Goal: Task Accomplishment & Management: Use online tool/utility

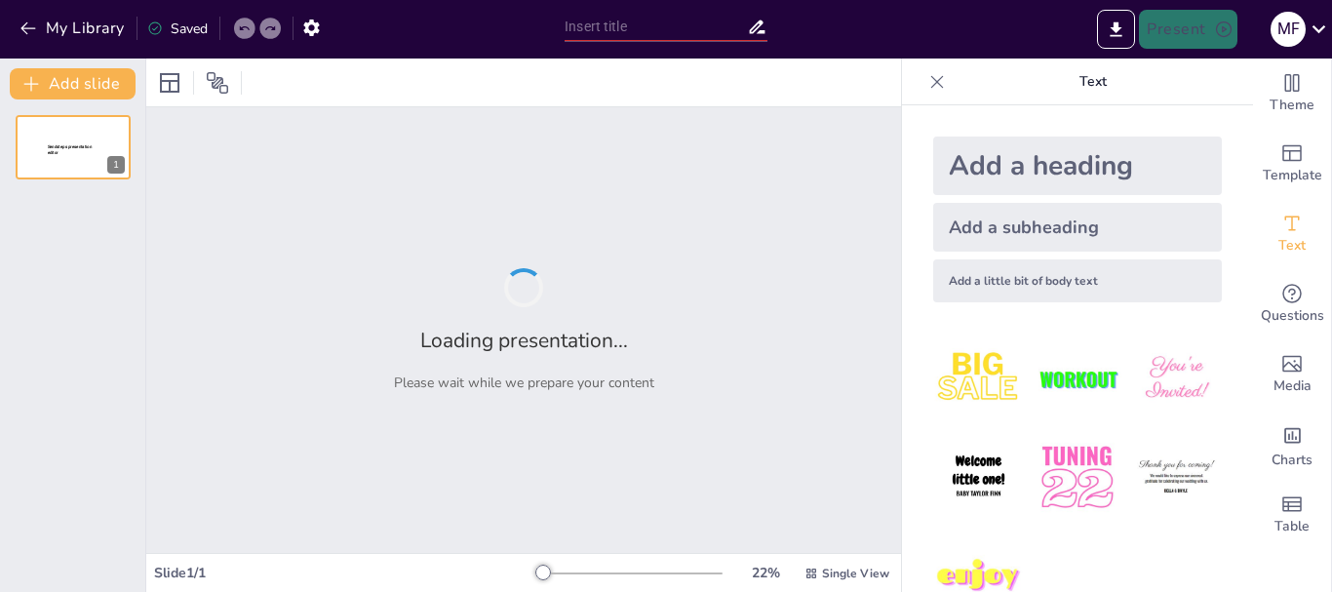
type input "¡POO y tú: Una relación de clases, objetos y risas!"
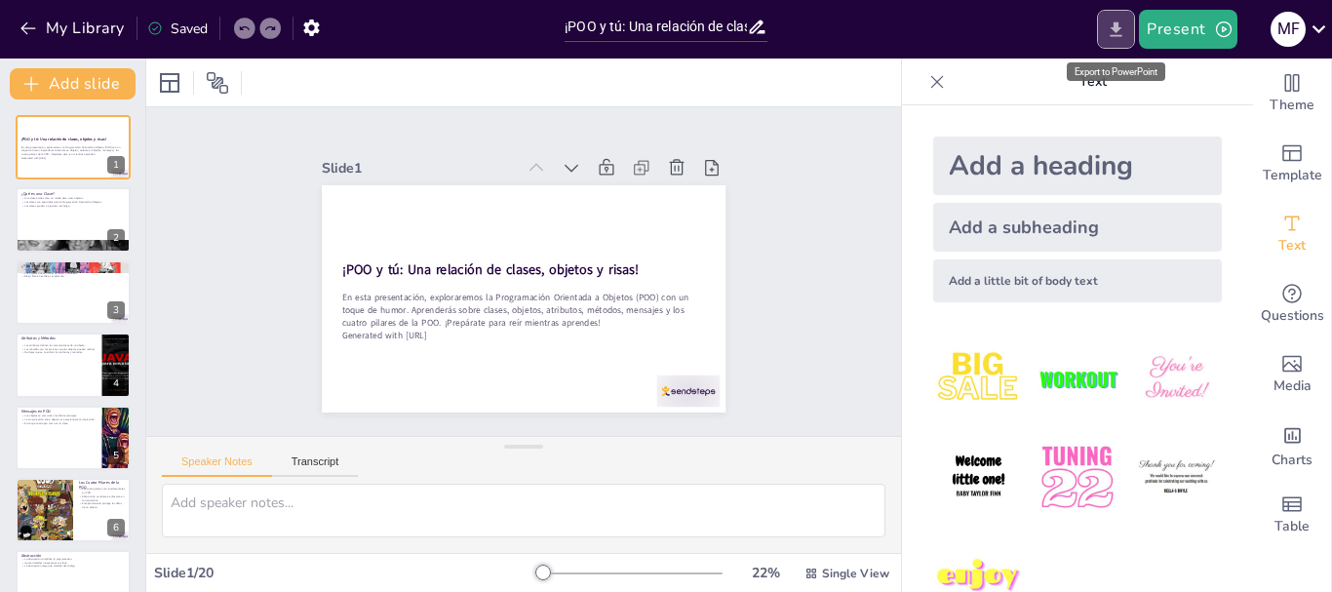
click at [1113, 32] on icon "Export to PowerPoint" at bounding box center [1116, 29] width 20 height 20
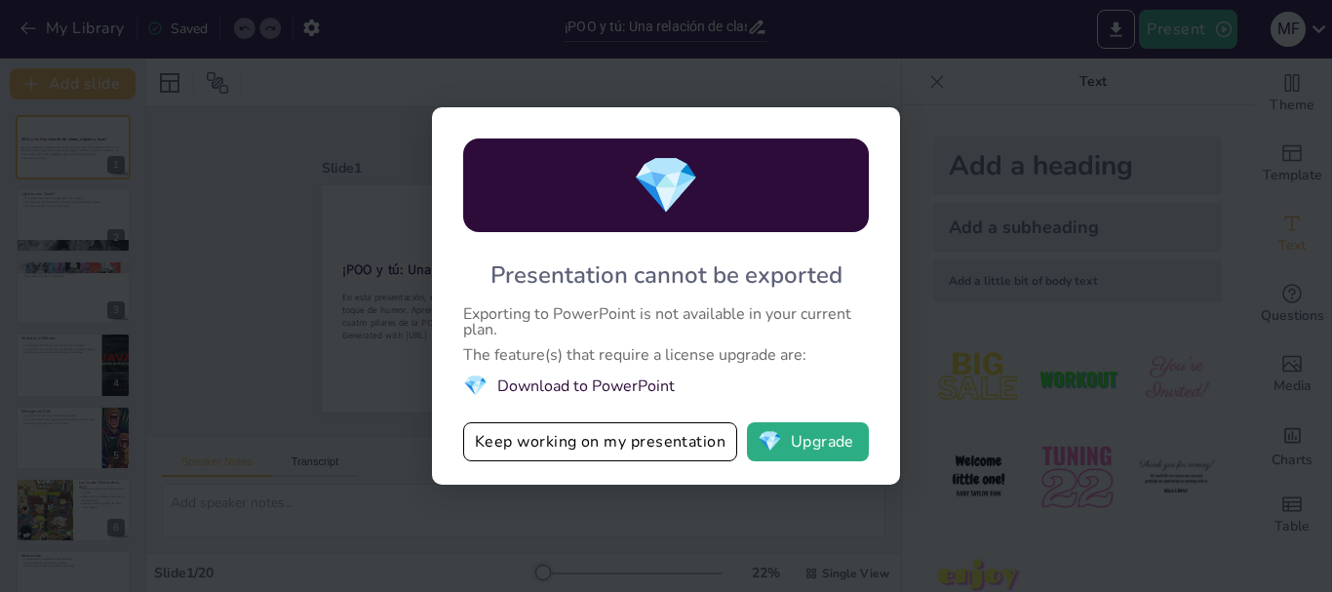
click at [369, 318] on div "💎 Presentation cannot be exported Exporting to PowerPoint is not available in y…" at bounding box center [666, 296] width 1332 height 592
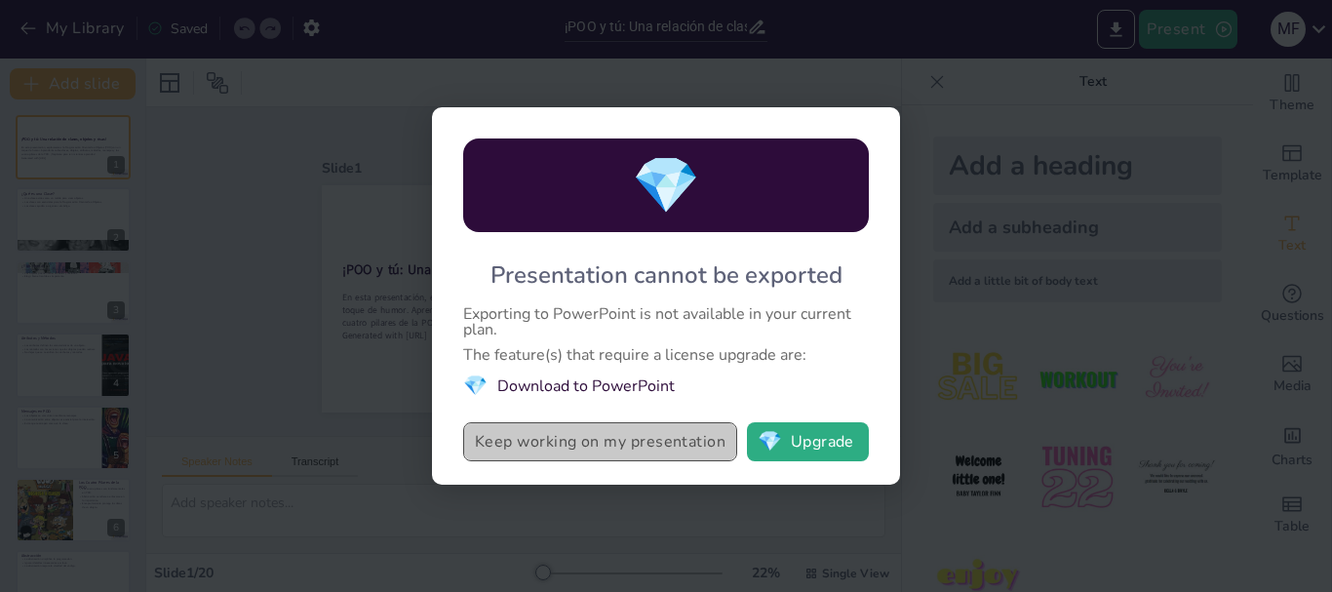
click at [577, 455] on button "Keep working on my presentation" at bounding box center [600, 441] width 274 height 39
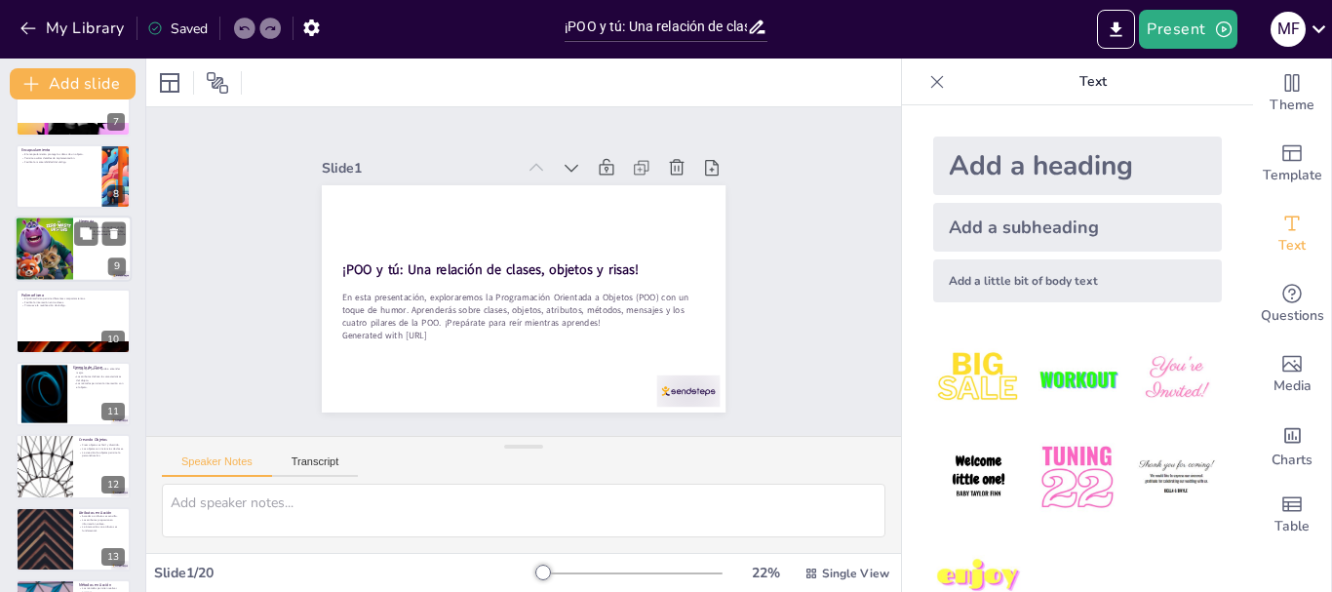
scroll to position [469, 0]
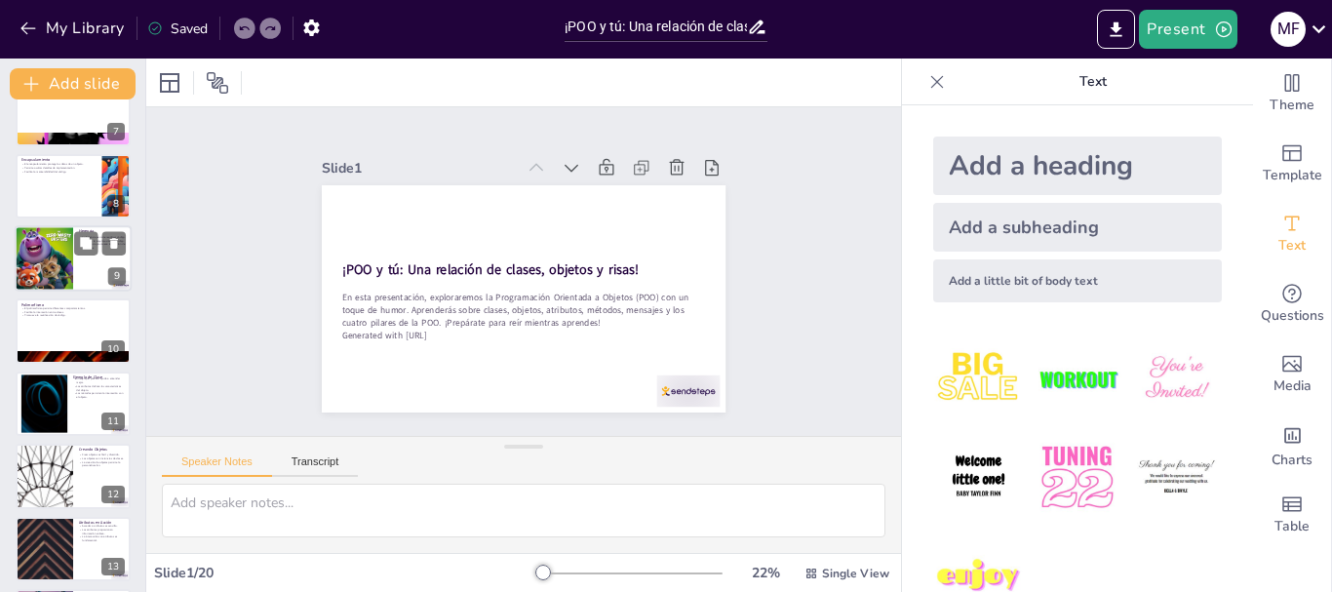
click at [36, 265] on div at bounding box center [44, 258] width 66 height 66
type textarea "La herencia es una de las características más poderosas de la POO. Permite que …"
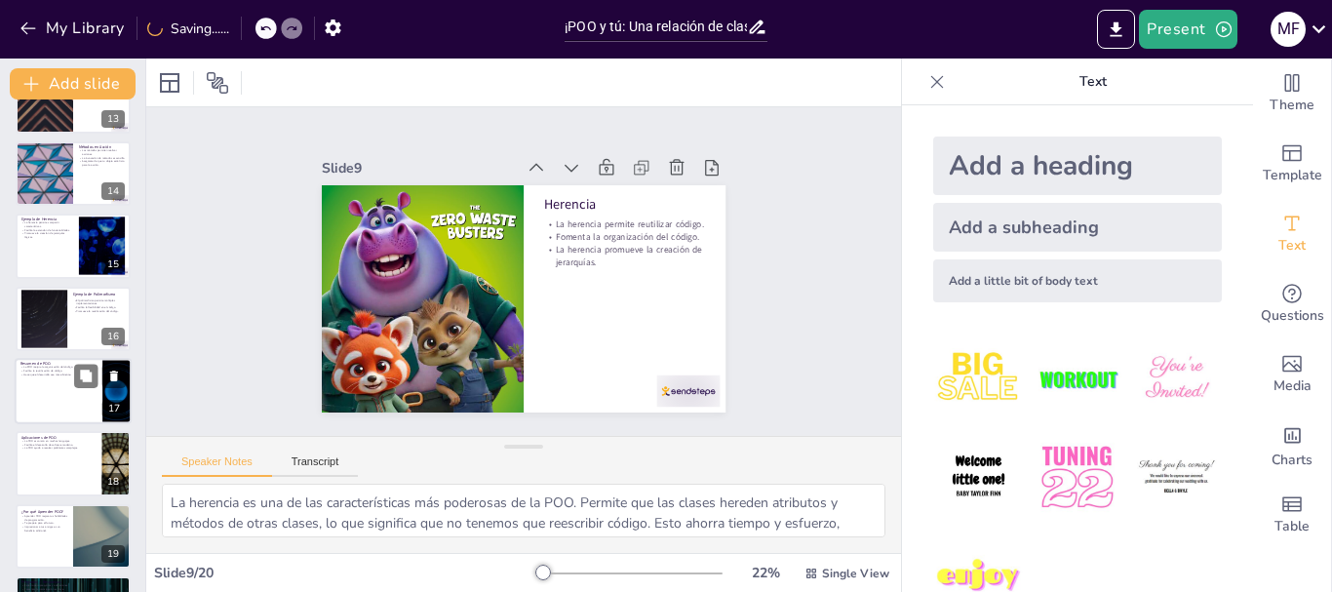
scroll to position [982, 0]
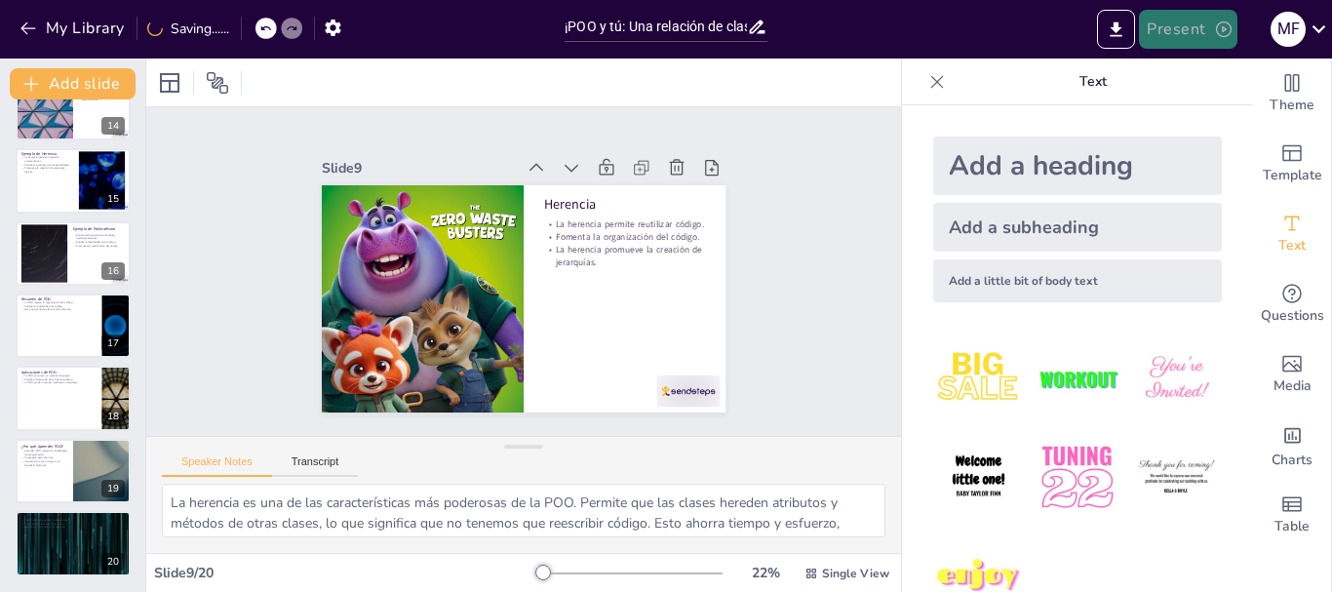
click at [1201, 27] on button "Present" at bounding box center [1187, 29] width 97 height 39
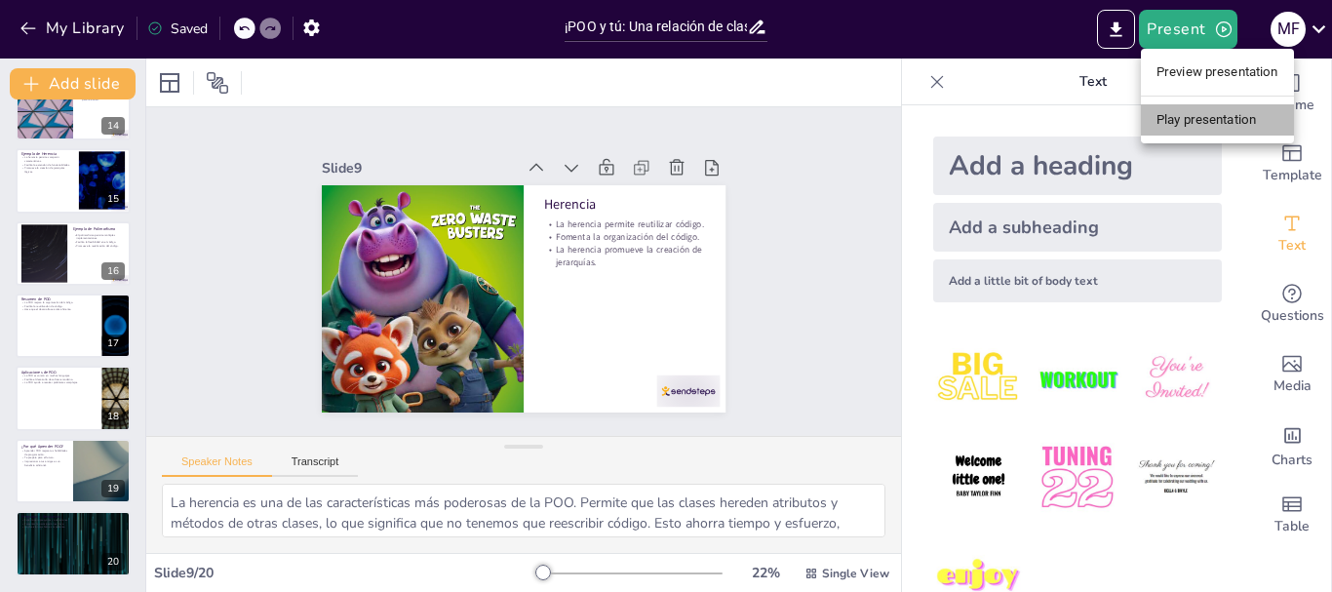
click at [1181, 112] on li "Play presentation" at bounding box center [1217, 119] width 153 height 31
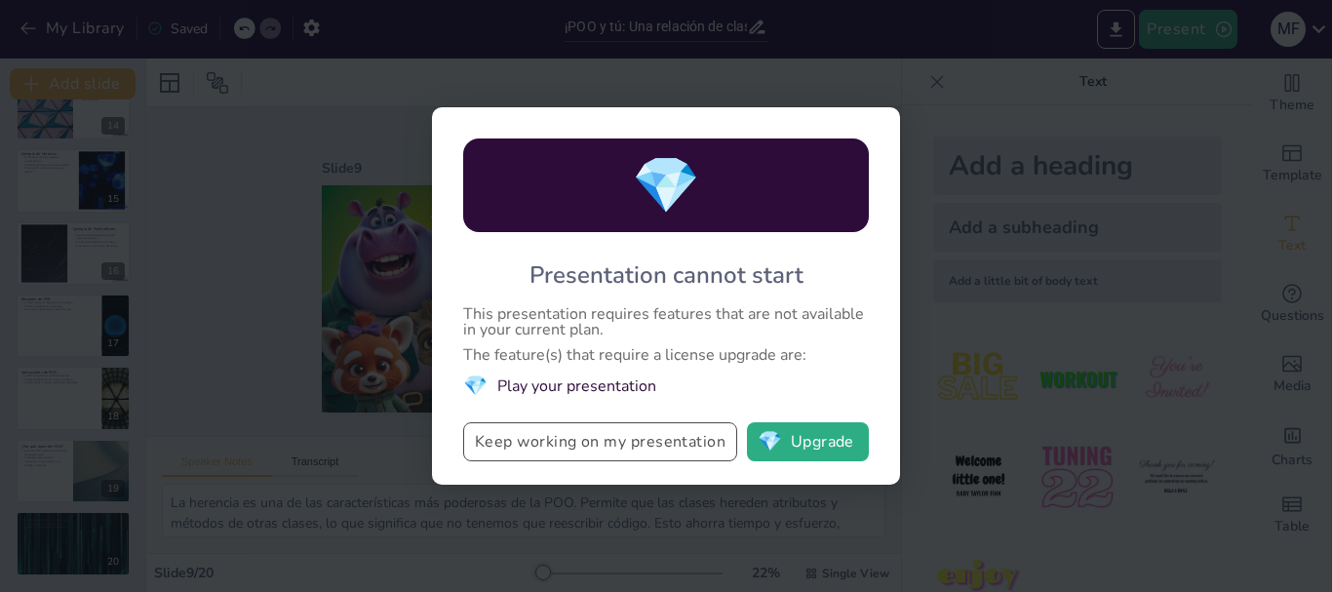
click at [576, 437] on button "Keep working on my presentation" at bounding box center [600, 441] width 274 height 39
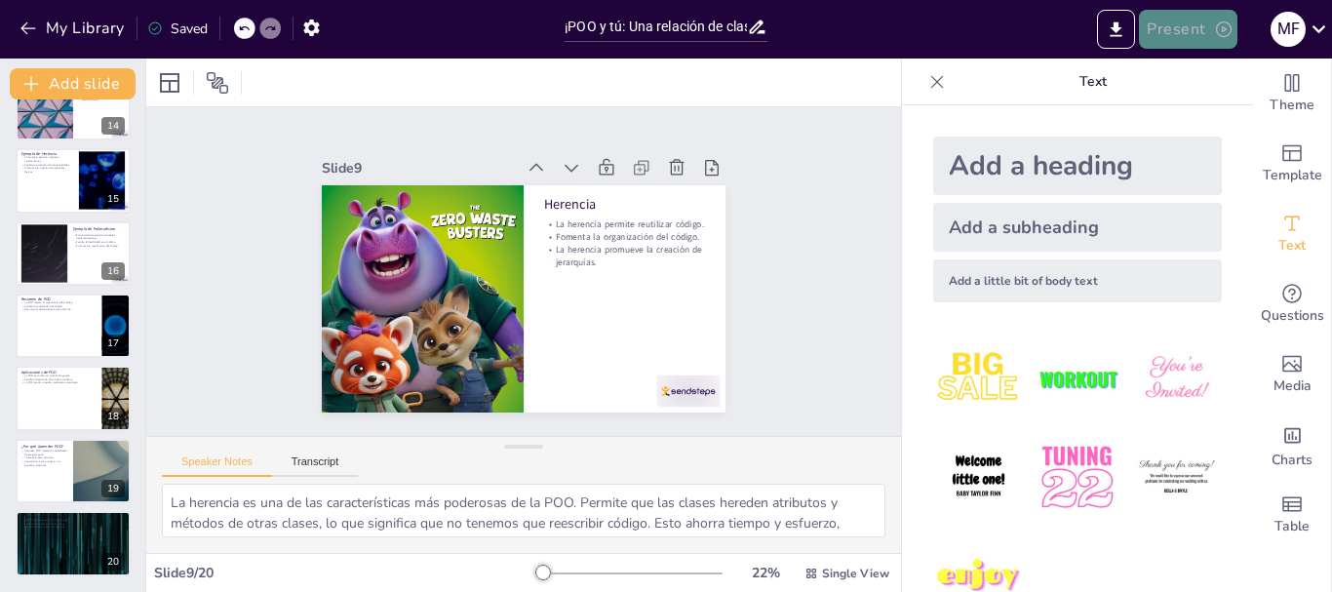
click at [1167, 22] on button "Present" at bounding box center [1187, 29] width 97 height 39
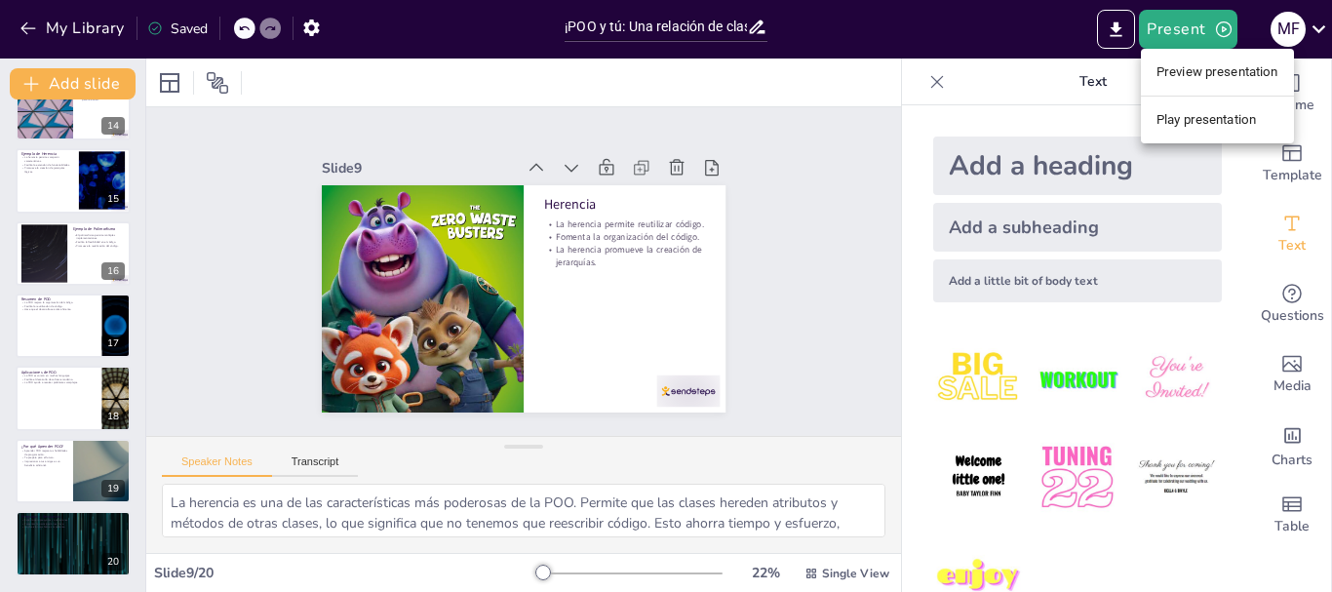
click at [1159, 70] on li "Preview presentation" at bounding box center [1217, 72] width 153 height 31
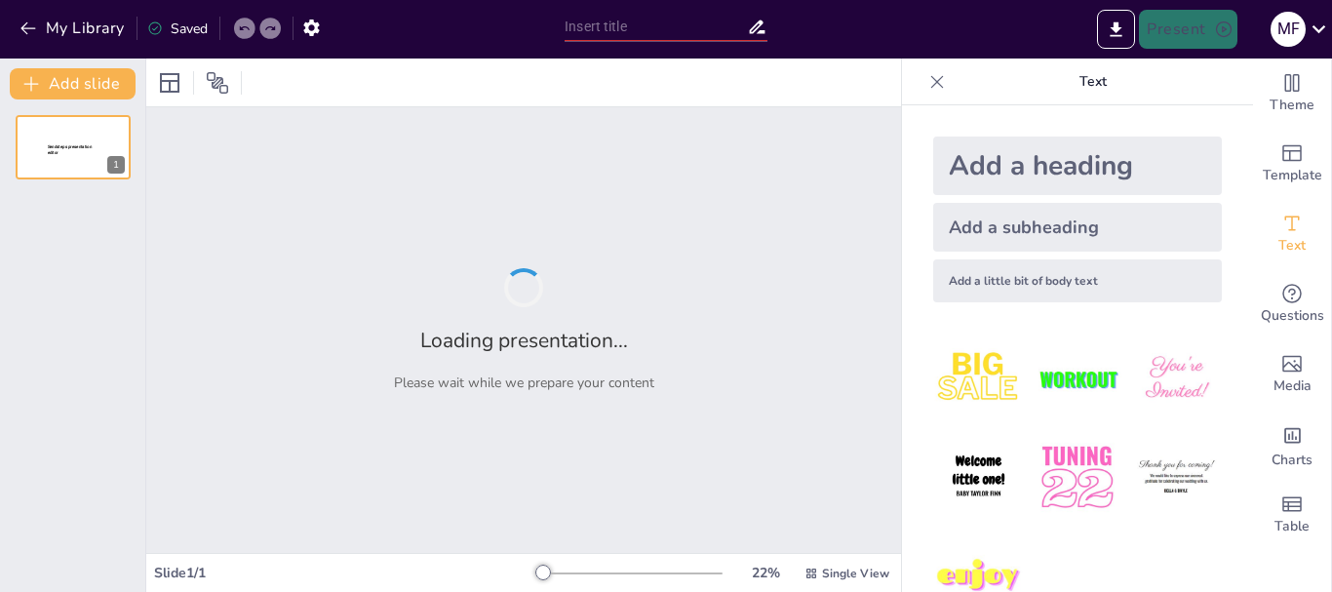
type input "¡POO y tú: Una relación de clases, objetos y risas!"
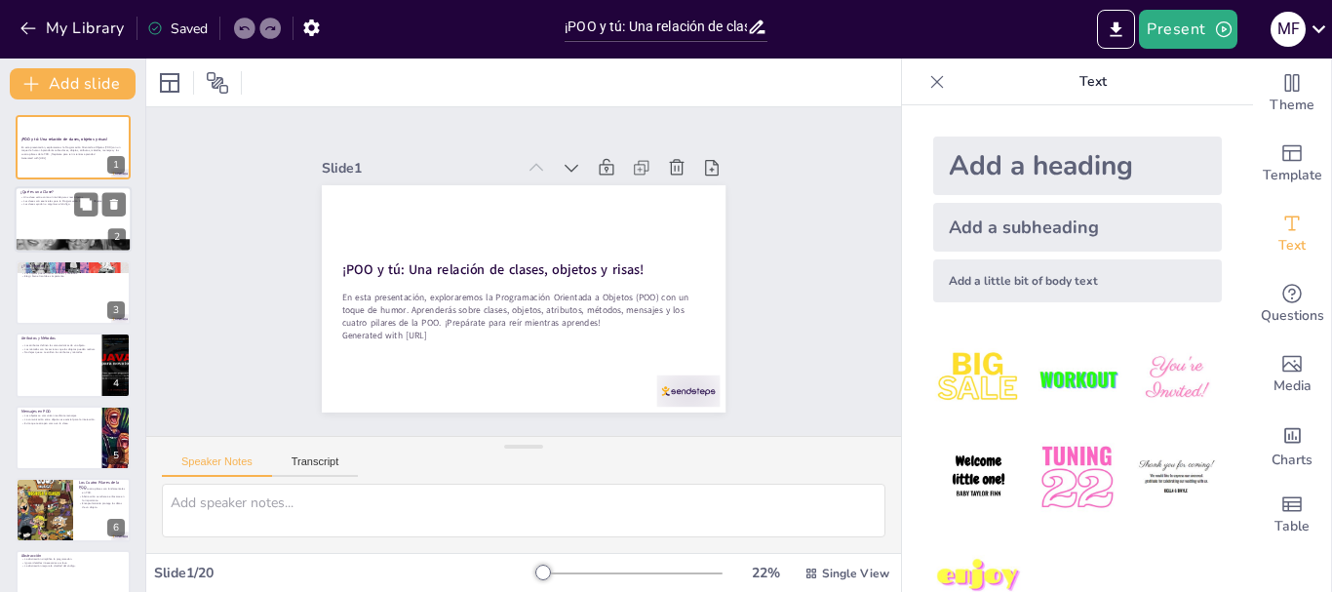
click at [47, 215] on div at bounding box center [73, 220] width 117 height 66
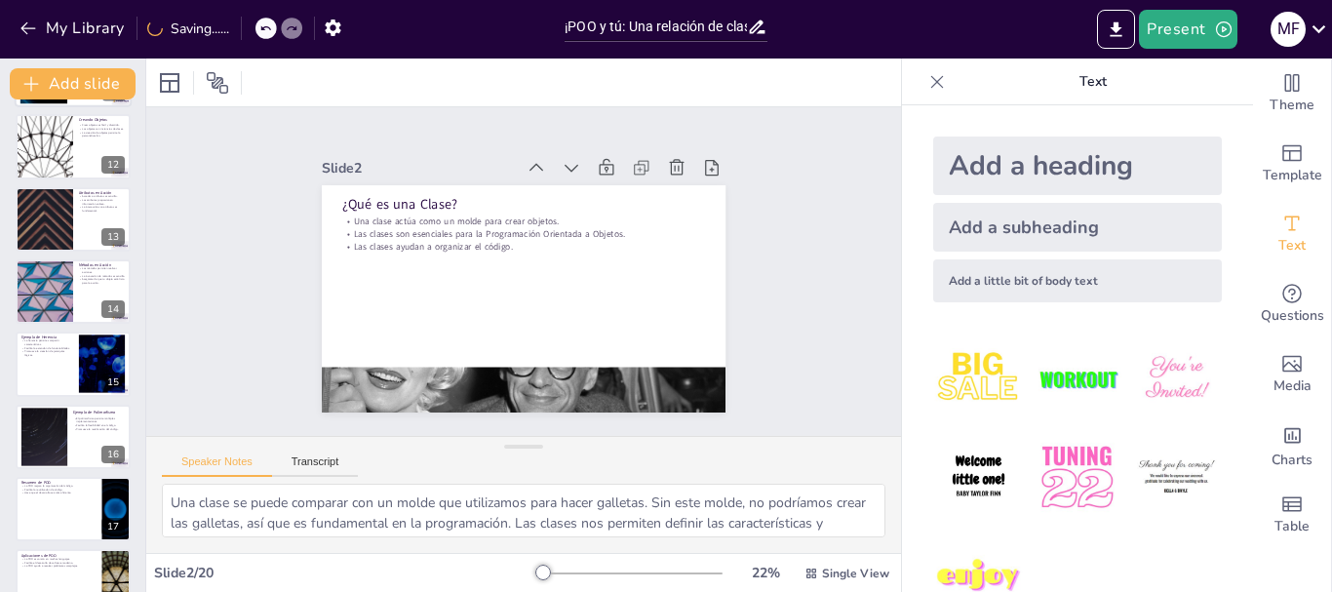
scroll to position [982, 0]
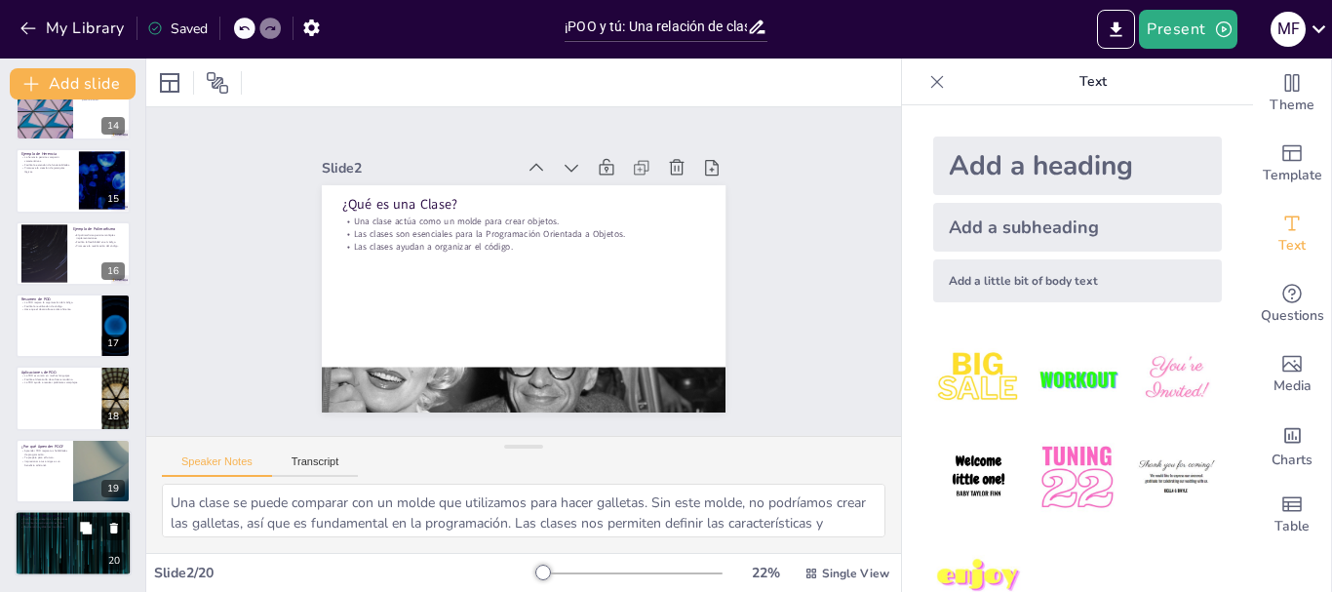
click at [56, 531] on div at bounding box center [73, 543] width 117 height 66
type textarea "Este es el momento perfecto para aclarar cualquier duda que tengas sobre la Pro…"
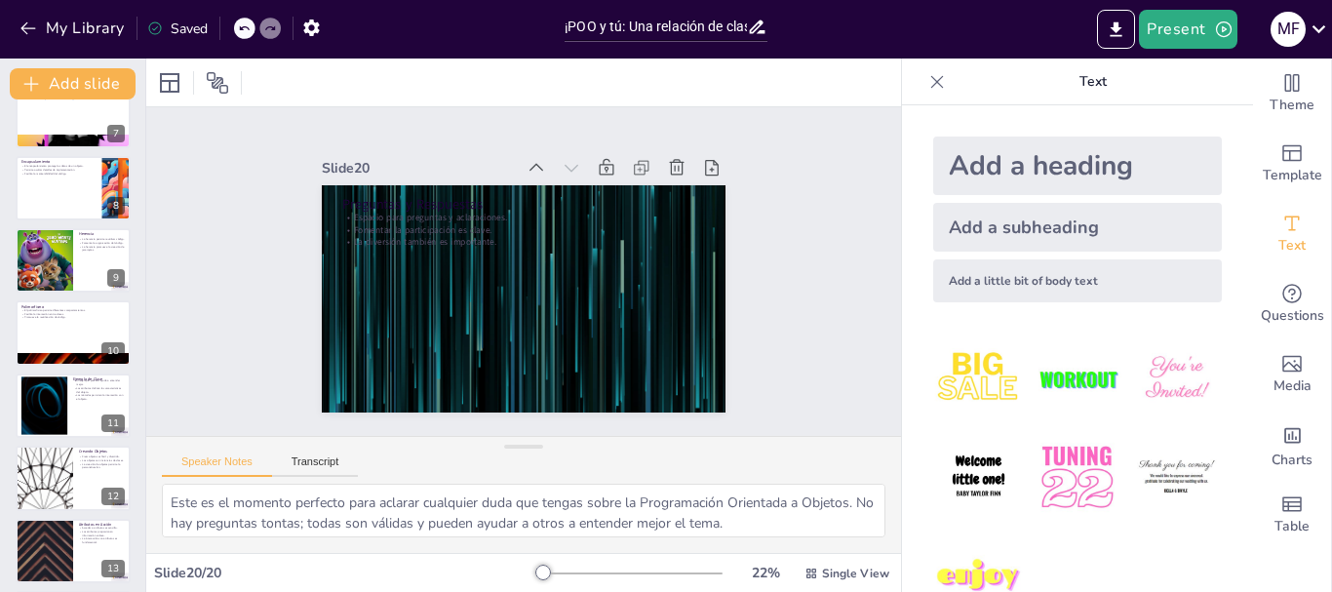
scroll to position [299, 0]
